Goal: Information Seeking & Learning: Learn about a topic

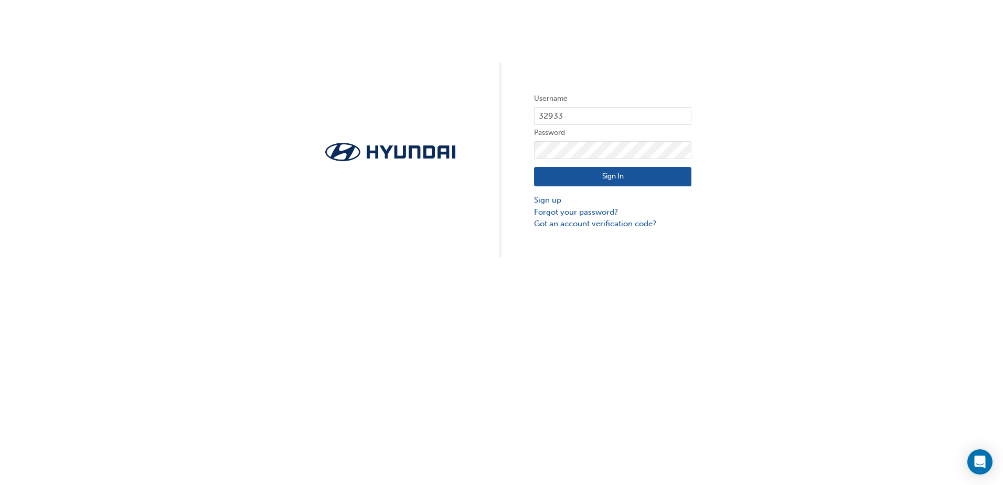
click at [569, 167] on button "Sign In" at bounding box center [612, 177] width 157 height 20
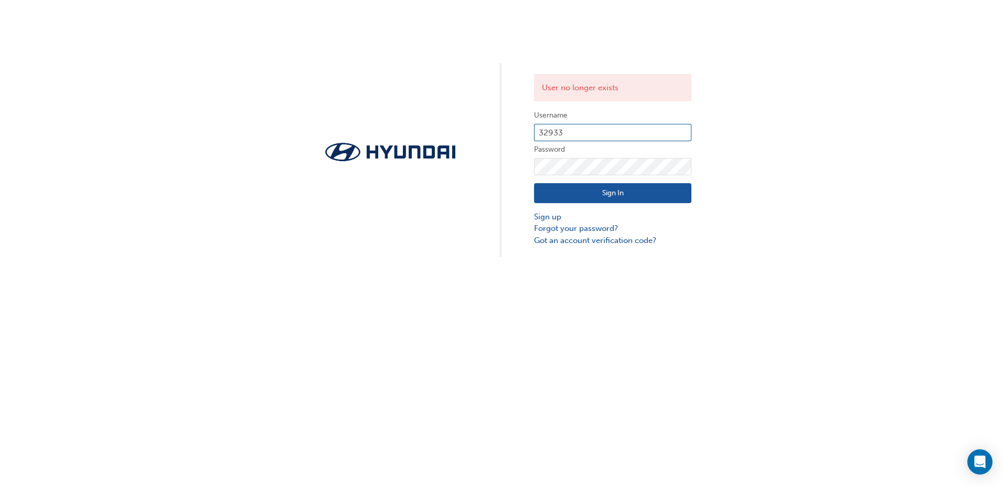
click at [569, 133] on input "32933" at bounding box center [612, 133] width 157 height 18
drag, startPoint x: 577, startPoint y: 131, endPoint x: 496, endPoint y: 141, distance: 81.4
click at [497, 141] on div "User no longer exists Username 32933 Password Sign In Sign up Forgot your passw…" at bounding box center [501, 128] width 1003 height 257
paste input "24016"
type input "24016"
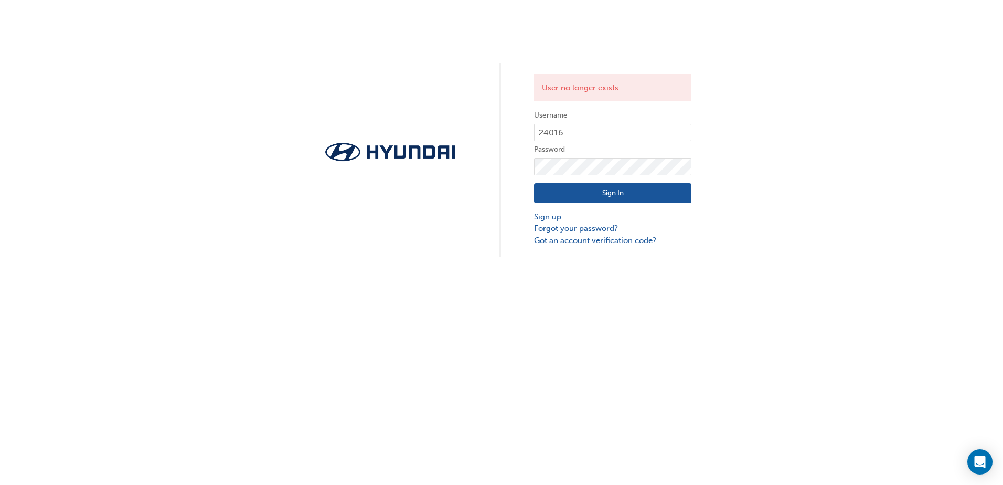
click at [552, 199] on button "Sign In" at bounding box center [612, 193] width 157 height 20
click at [582, 231] on link "Forgot your password?" at bounding box center [612, 228] width 157 height 12
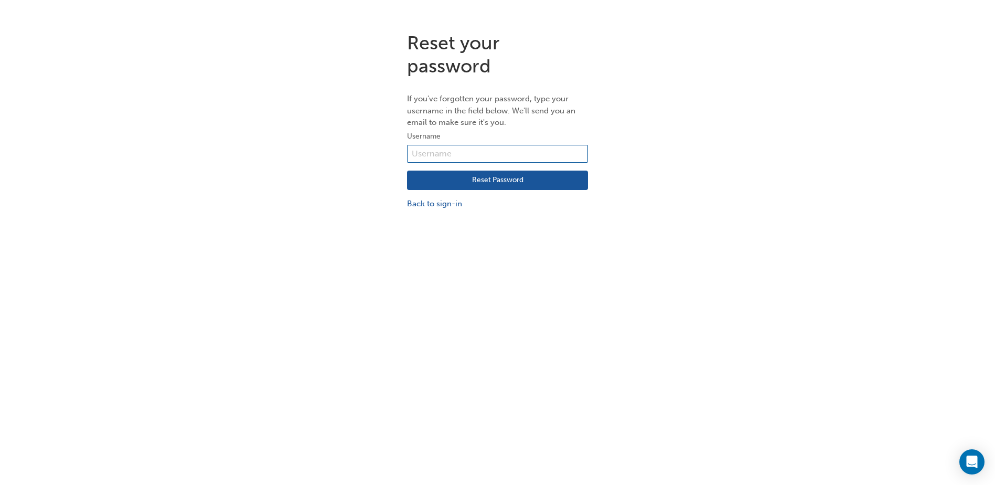
click at [464, 148] on input "text" at bounding box center [497, 154] width 181 height 18
type input "24016"
click at [445, 186] on button "Reset Password" at bounding box center [497, 180] width 181 height 20
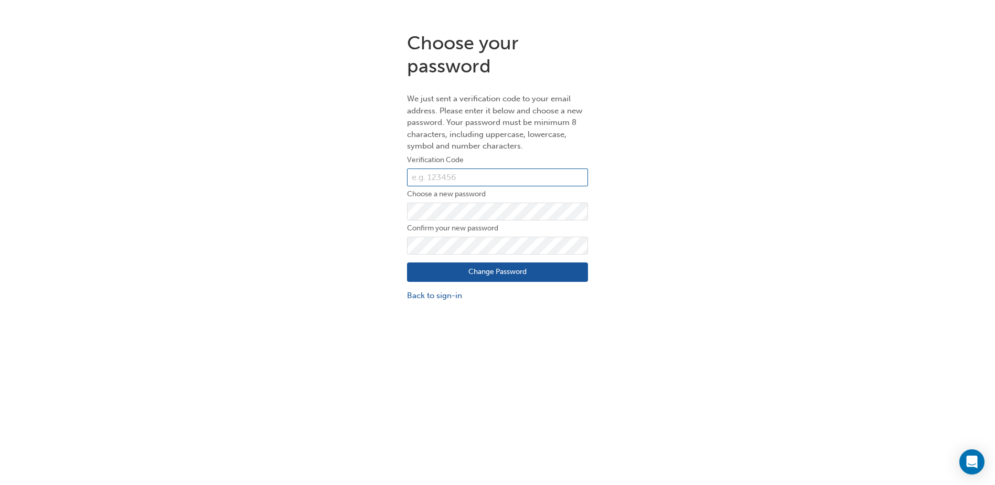
click at [494, 172] on input "text" at bounding box center [497, 177] width 181 height 18
click at [474, 175] on input "text" at bounding box center [497, 177] width 181 height 18
paste input "281912"
type input "281912"
click at [414, 272] on button "Change Password" at bounding box center [497, 272] width 181 height 20
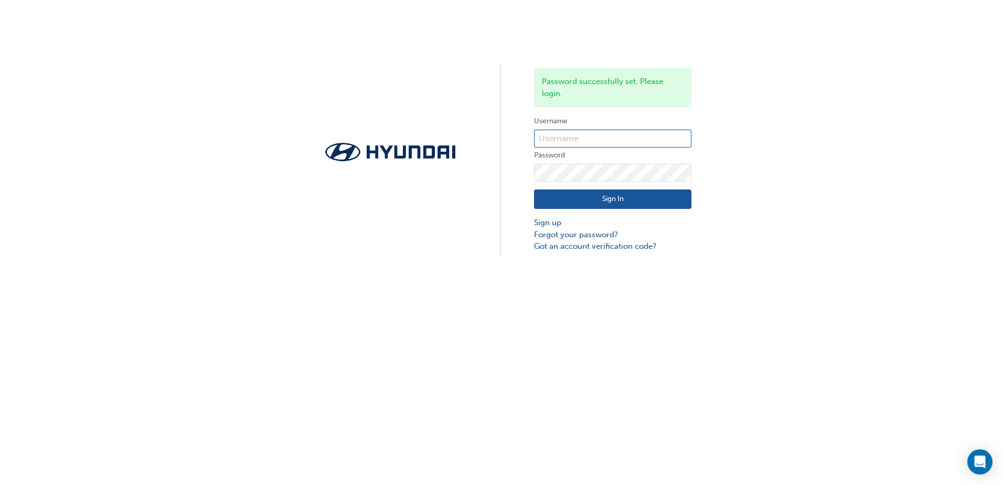
type input "24016"
click at [597, 199] on button "Sign In" at bounding box center [612, 199] width 157 height 20
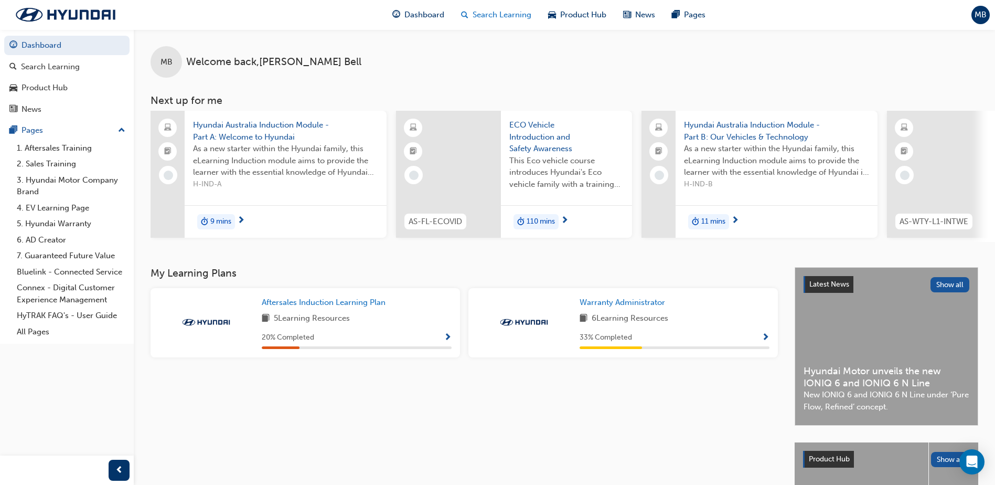
click at [484, 17] on span "Search Learning" at bounding box center [502, 15] width 59 height 12
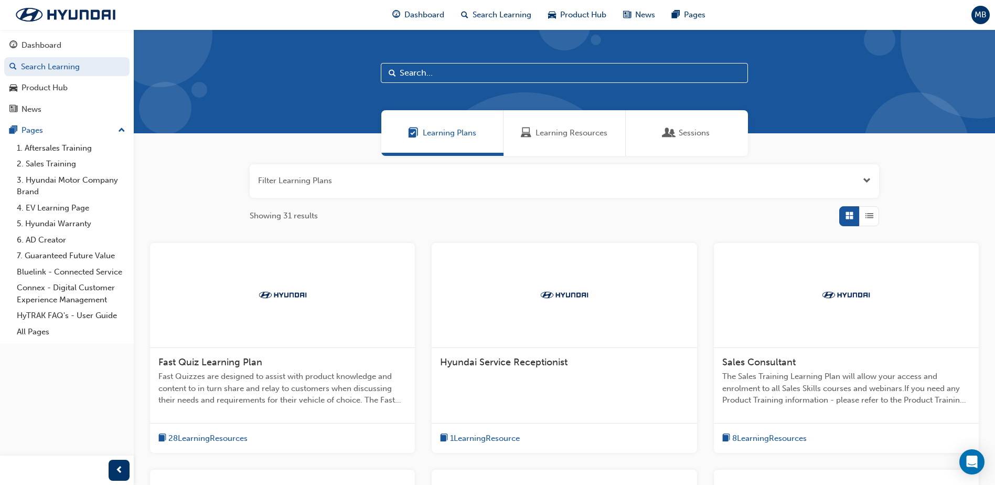
click at [436, 75] on input "text" at bounding box center [564, 73] width 367 height 20
type input "battery"
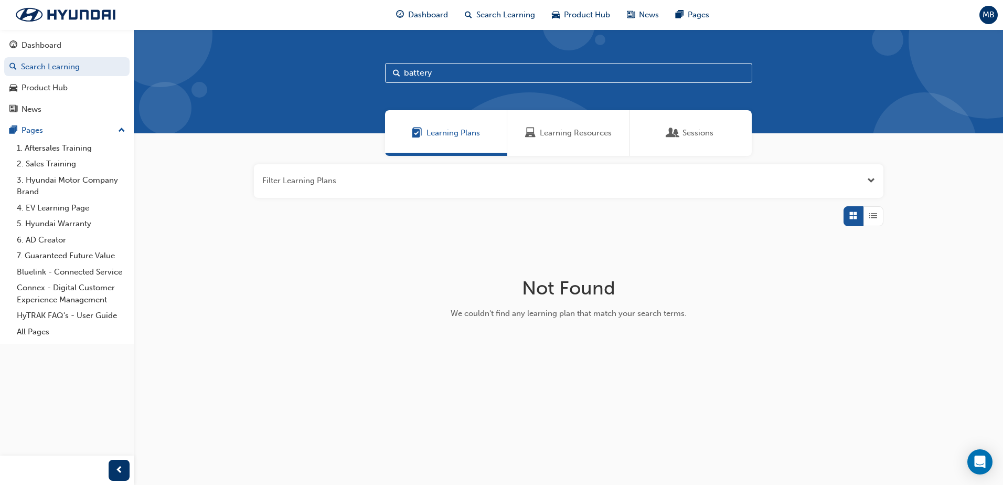
click at [284, 18] on div "Dashboard Search Learning Product Hub News Pages MB" at bounding box center [501, 15] width 1003 height 30
